Goal: Information Seeking & Learning: Learn about a topic

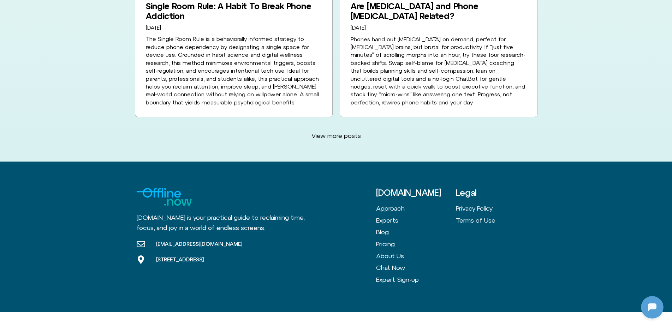
scroll to position [1836, 0]
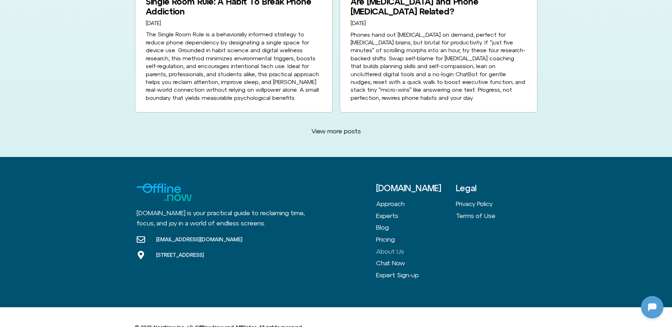
click at [395, 246] on link "About Us" at bounding box center [416, 252] width 80 height 12
click at [385, 234] on link "Pricing" at bounding box center [416, 240] width 80 height 12
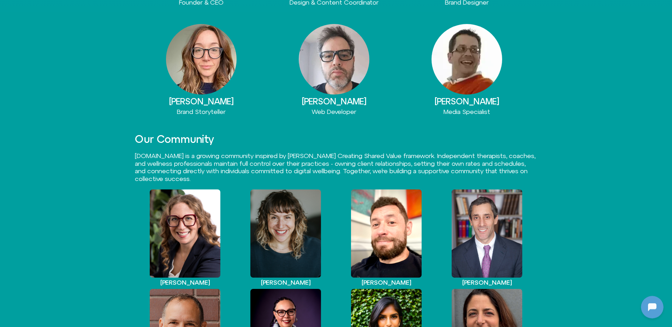
scroll to position [468, 0]
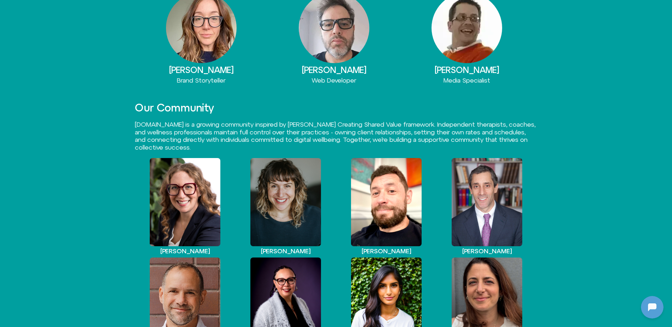
click at [187, 197] on div "View Profile" at bounding box center [185, 202] width 71 height 88
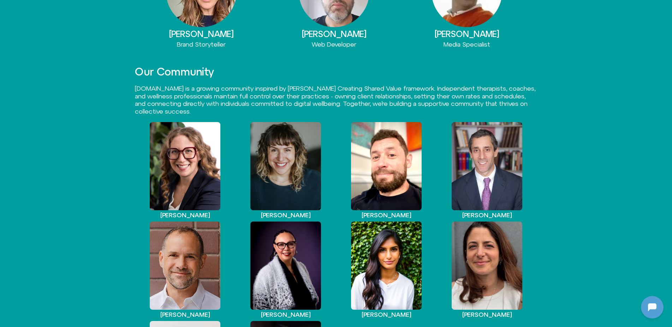
scroll to position [612, 0]
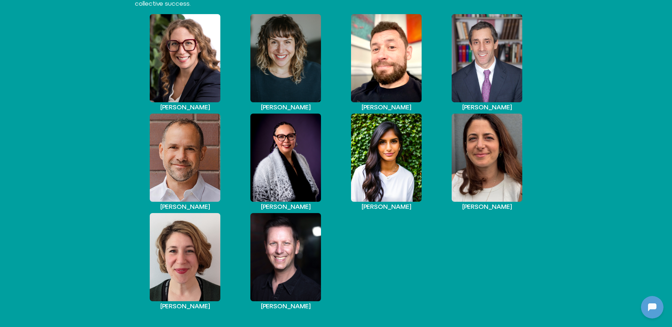
click at [204, 154] on div "View Profile" at bounding box center [185, 158] width 71 height 88
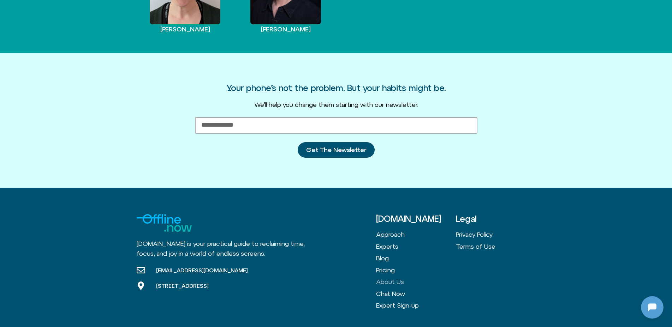
scroll to position [936, 0]
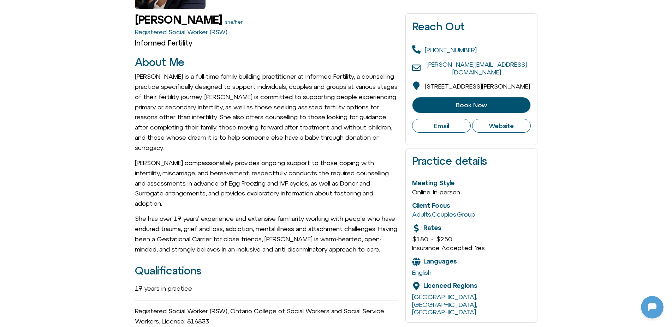
scroll to position [288, 0]
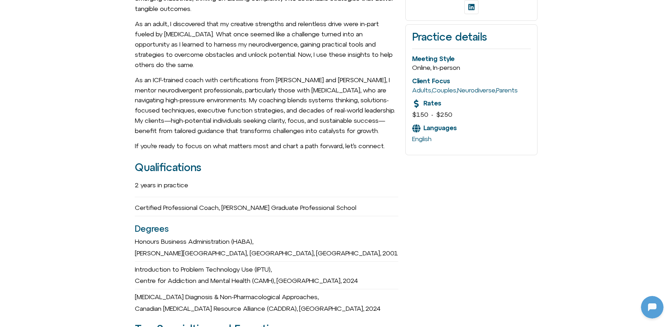
scroll to position [432, 0]
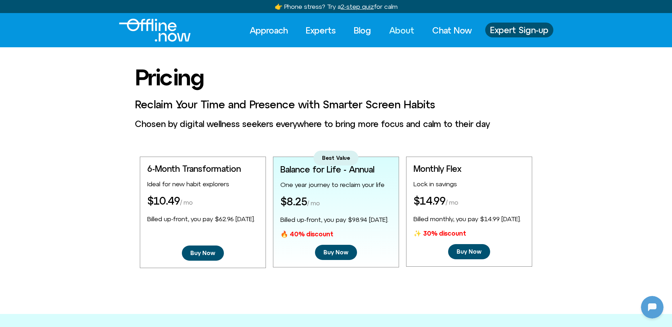
click at [403, 32] on link "About" at bounding box center [402, 31] width 38 height 16
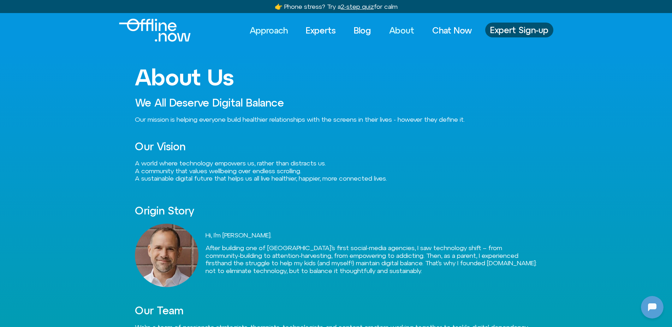
click at [265, 26] on link "Approach" at bounding box center [268, 31] width 51 height 16
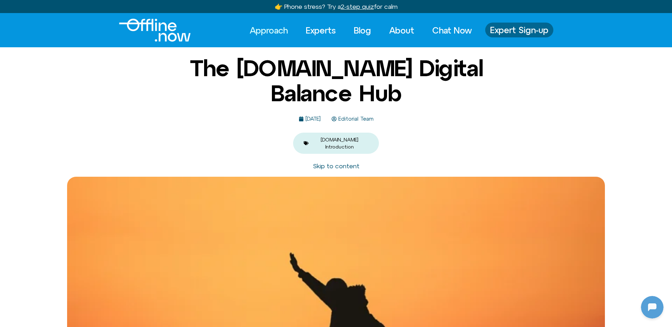
click at [529, 24] on link "Expert Sign-up" at bounding box center [519, 30] width 68 height 15
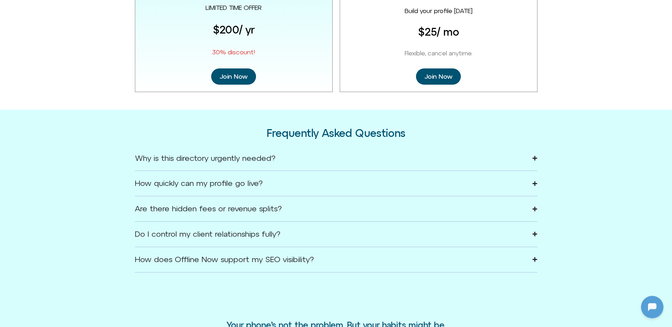
scroll to position [972, 0]
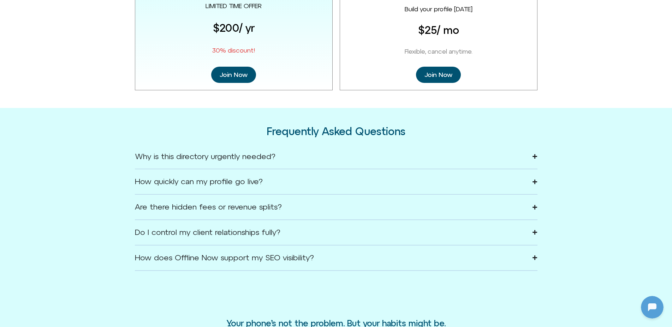
click at [278, 156] on summary "Why is this directory urgently needed?" at bounding box center [336, 156] width 402 height 25
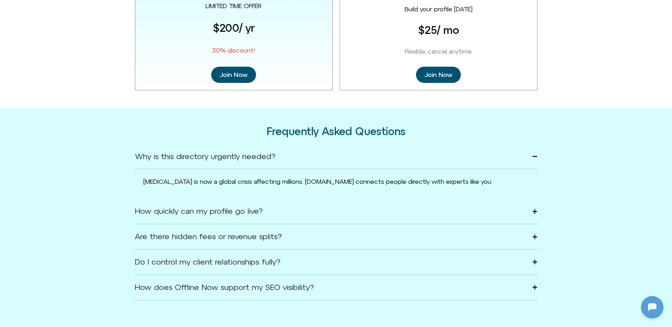
click at [278, 156] on summary "Why is this directory urgently needed?" at bounding box center [336, 156] width 402 height 25
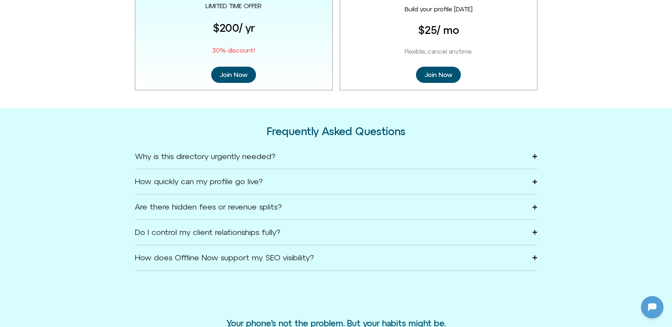
click at [277, 183] on summary "How quickly can my profile go live?" at bounding box center [336, 181] width 402 height 25
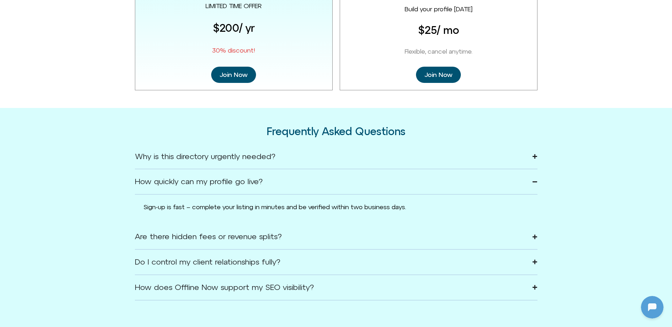
click at [280, 177] on summary "How quickly can my profile go live?" at bounding box center [336, 181] width 402 height 25
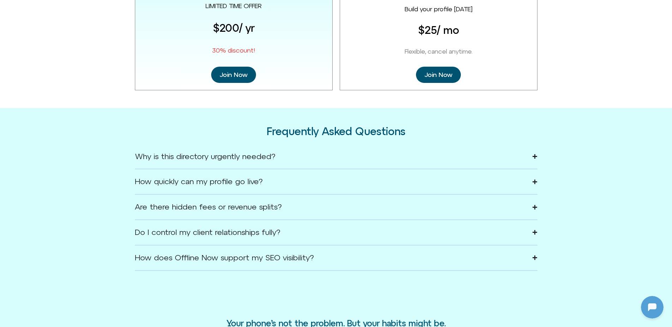
click at [279, 200] on summary "Are there hidden fees or revenue splits?" at bounding box center [336, 207] width 402 height 25
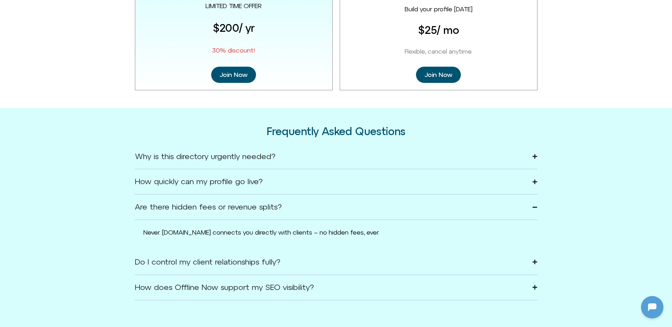
click at [279, 200] on summary "Are there hidden fees or revenue splits?" at bounding box center [336, 207] width 402 height 25
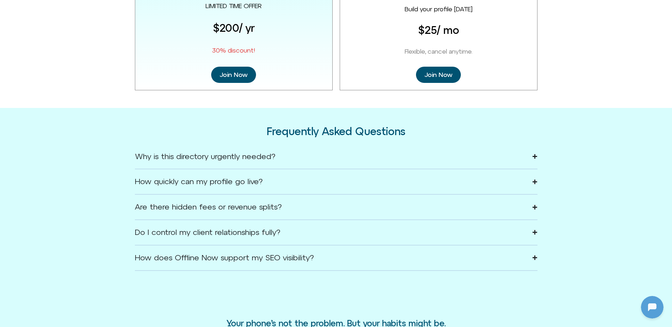
click at [286, 228] on summary "Do I control my client relationships fully?" at bounding box center [336, 232] width 402 height 25
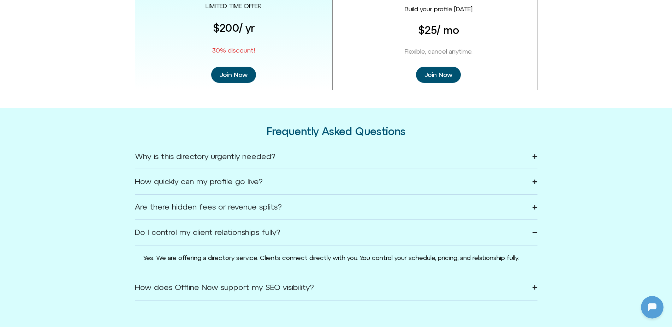
click at [286, 228] on summary "Do I control my client relationships fully?" at bounding box center [336, 232] width 402 height 25
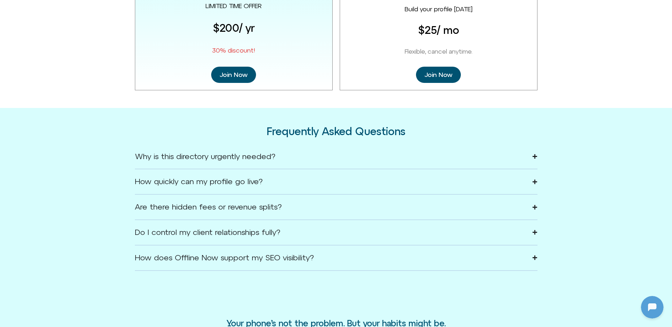
click at [302, 258] on div "How does Offline Now support my SEO visibility?" at bounding box center [224, 257] width 179 height 7
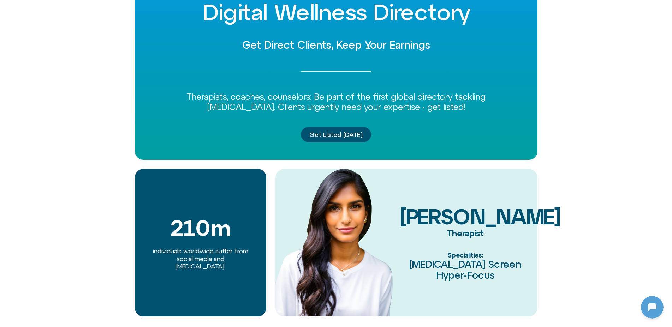
scroll to position [0, 0]
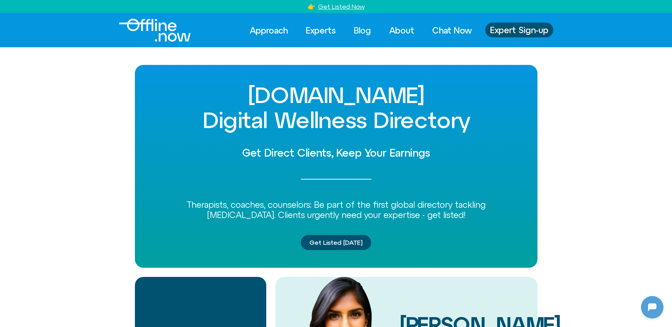
click at [361, 30] on link "Blog" at bounding box center [362, 31] width 30 height 16
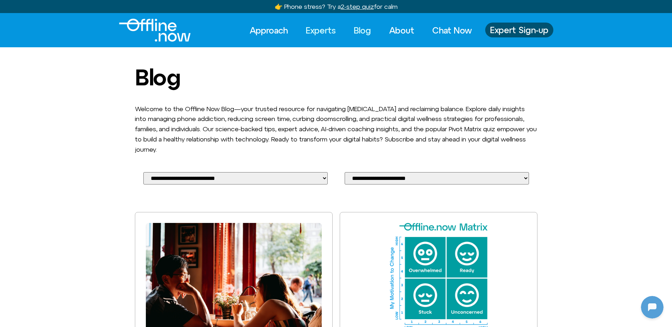
click at [320, 28] on link "Experts" at bounding box center [320, 31] width 43 height 16
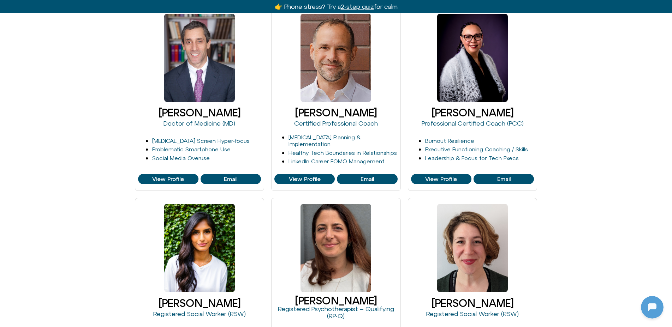
scroll to position [504, 0]
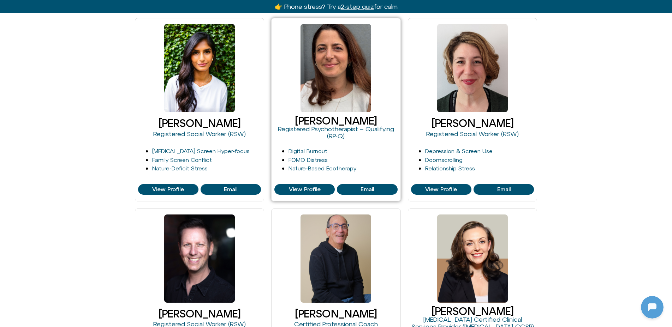
click at [353, 57] on div at bounding box center [335, 68] width 71 height 88
click at [319, 189] on span "View Profile" at bounding box center [305, 189] width 32 height 6
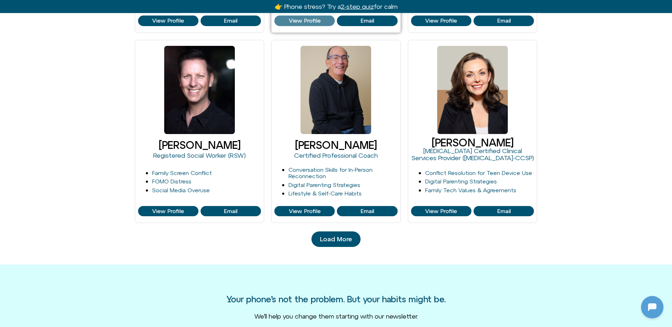
scroll to position [756, 0]
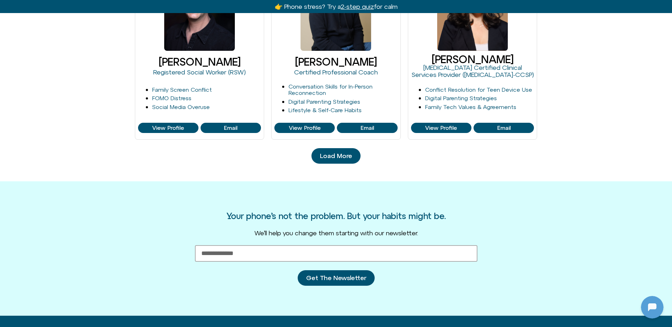
click at [340, 157] on span "Load More" at bounding box center [336, 155] width 32 height 7
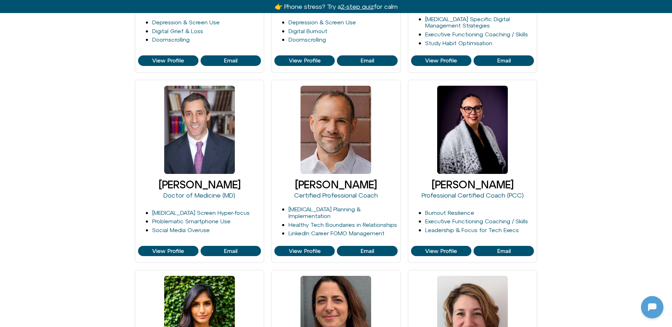
scroll to position [0, 0]
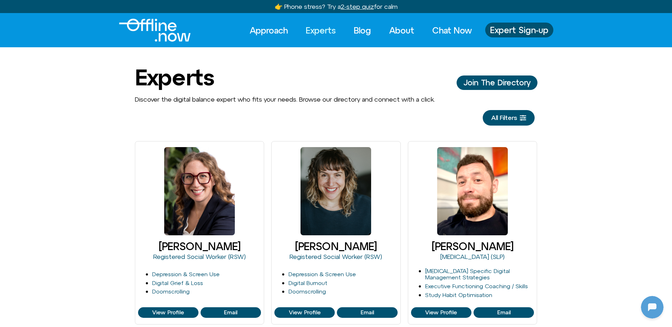
click at [156, 32] on img "Logo" at bounding box center [155, 30] width 72 height 23
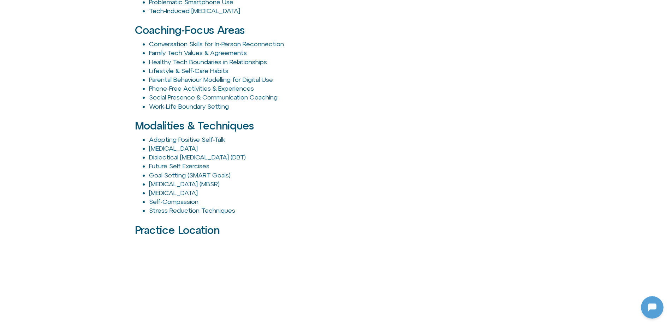
scroll to position [972, 0]
